Goal: Transaction & Acquisition: Purchase product/service

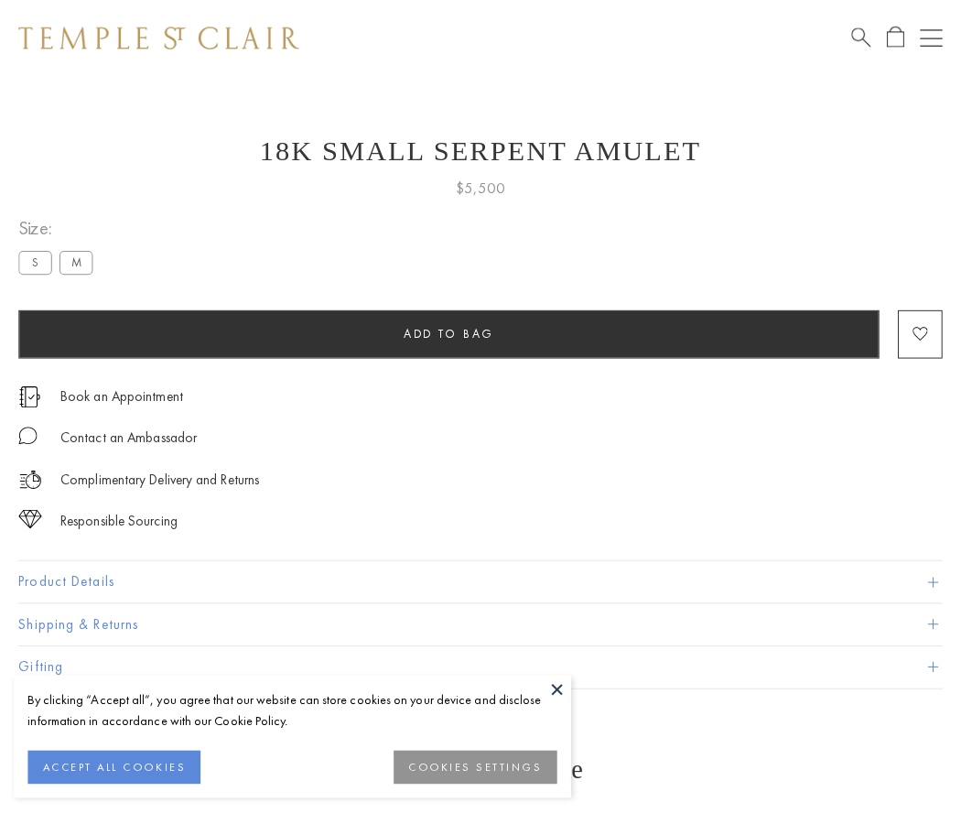
scroll to position [7, 0]
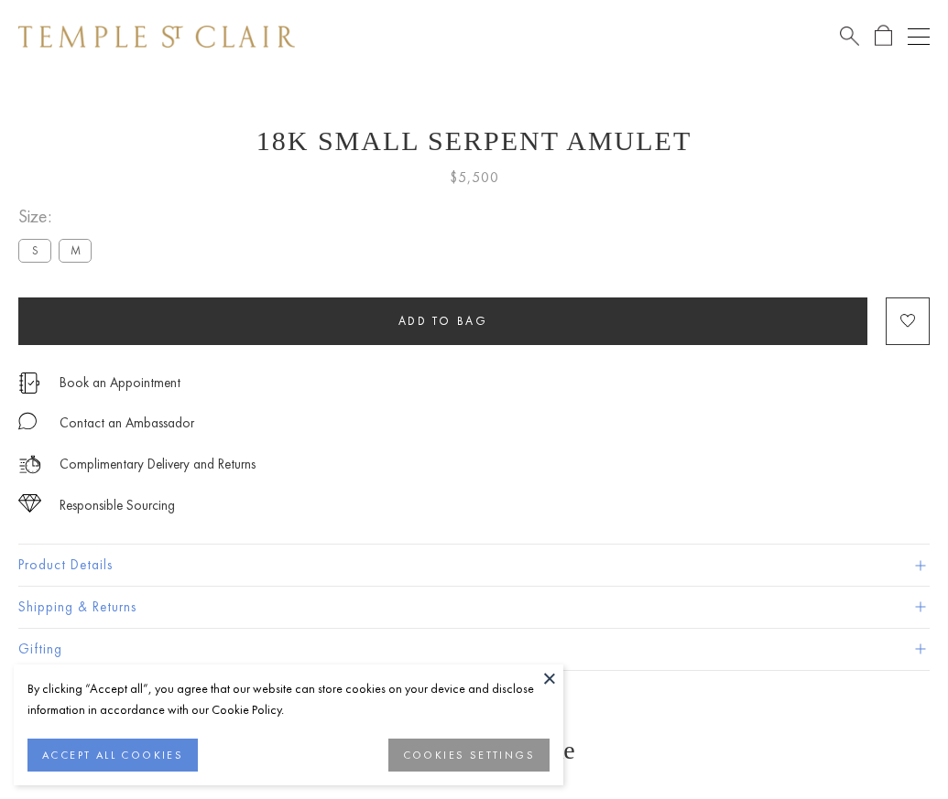
click at [442, 320] on span "Add to bag" at bounding box center [443, 321] width 90 height 16
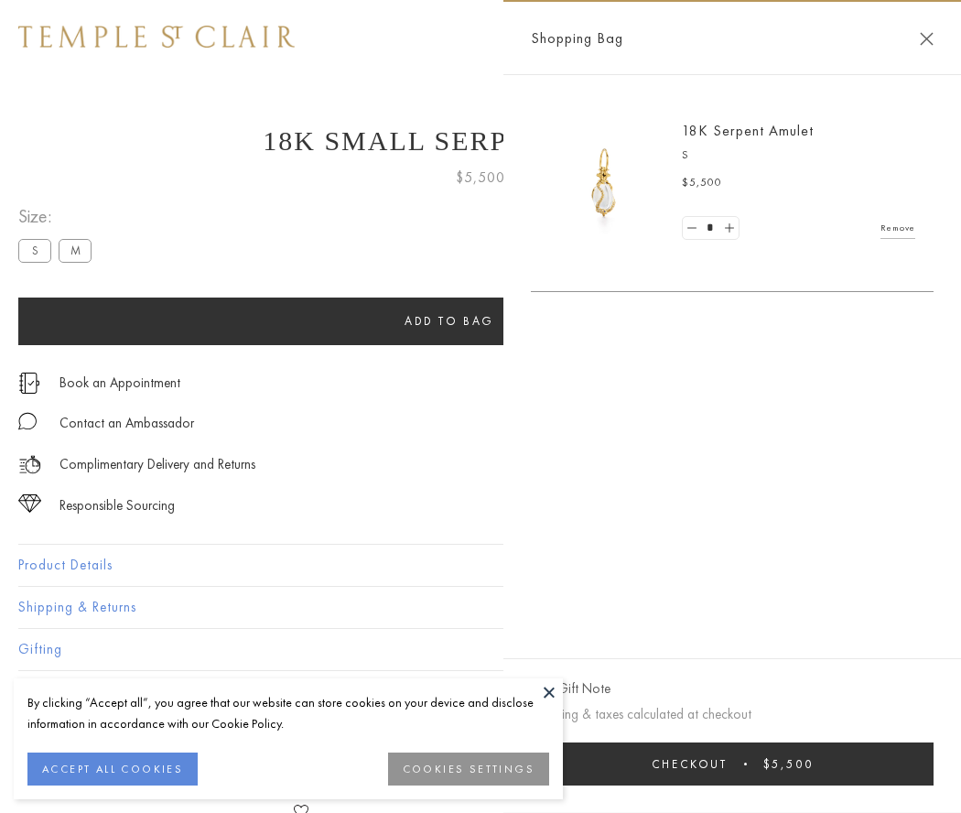
click at [732, 764] on button "Checkout $5,500" at bounding box center [732, 764] width 403 height 43
